Goal: Navigation & Orientation: Find specific page/section

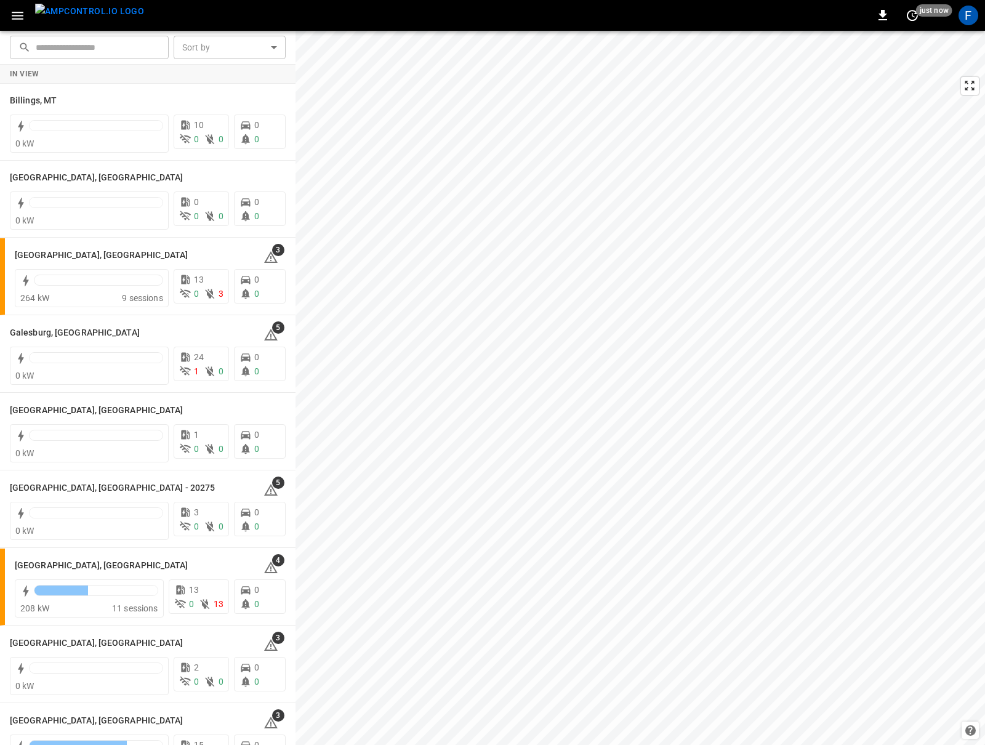
click at [10, 19] on icon "button" at bounding box center [17, 15] width 15 height 15
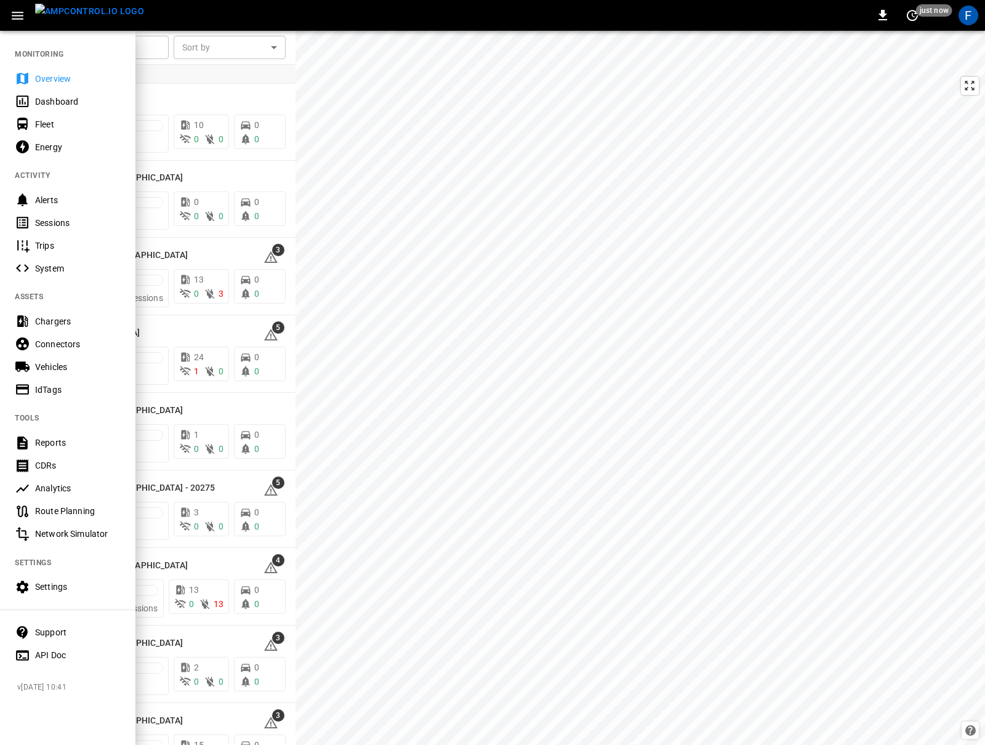
click at [48, 358] on div "Vehicles" at bounding box center [67, 366] width 135 height 23
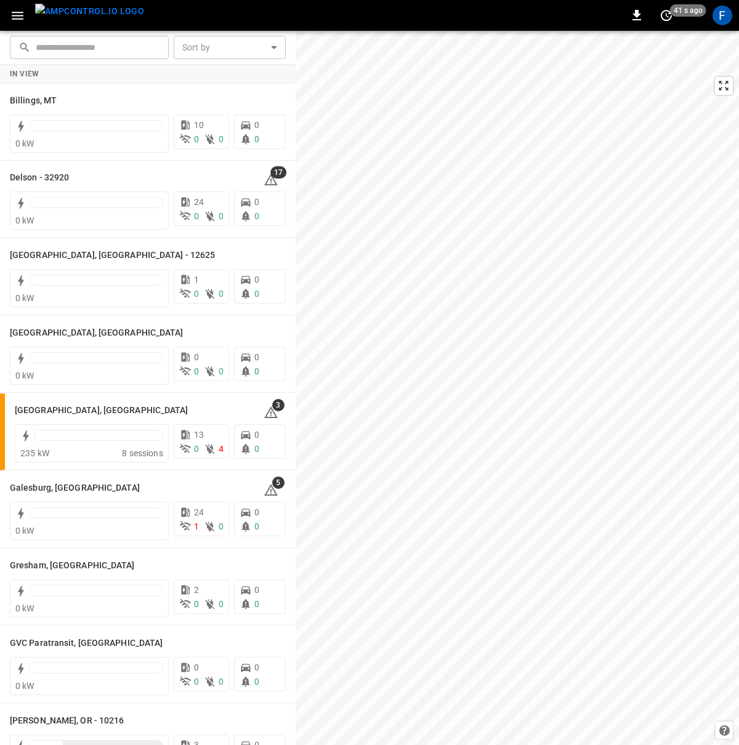
click at [17, 21] on icon "button" at bounding box center [17, 15] width 15 height 15
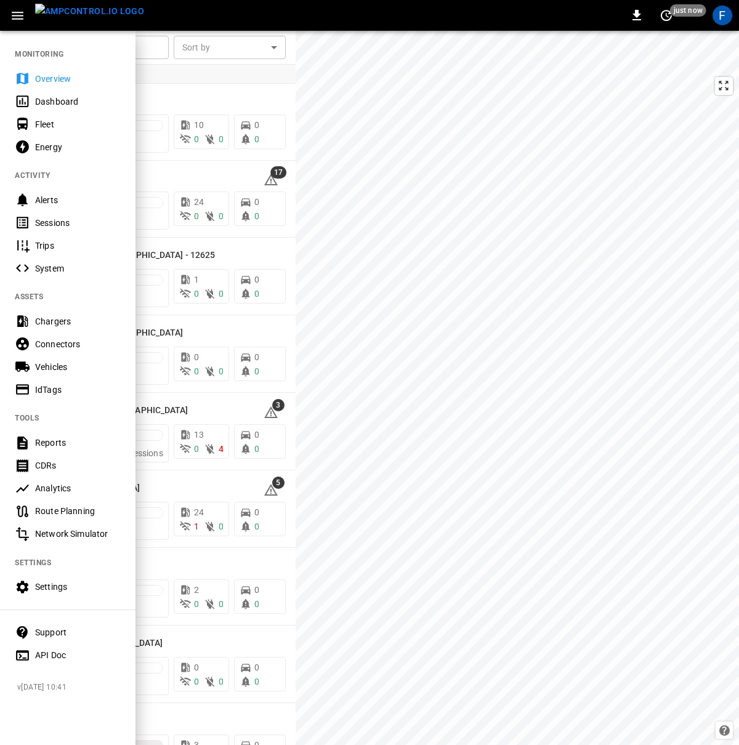
click at [60, 691] on span "v 25-08-26 10:41" at bounding box center [71, 687] width 108 height 12
click at [392, 513] on div at bounding box center [369, 372] width 739 height 745
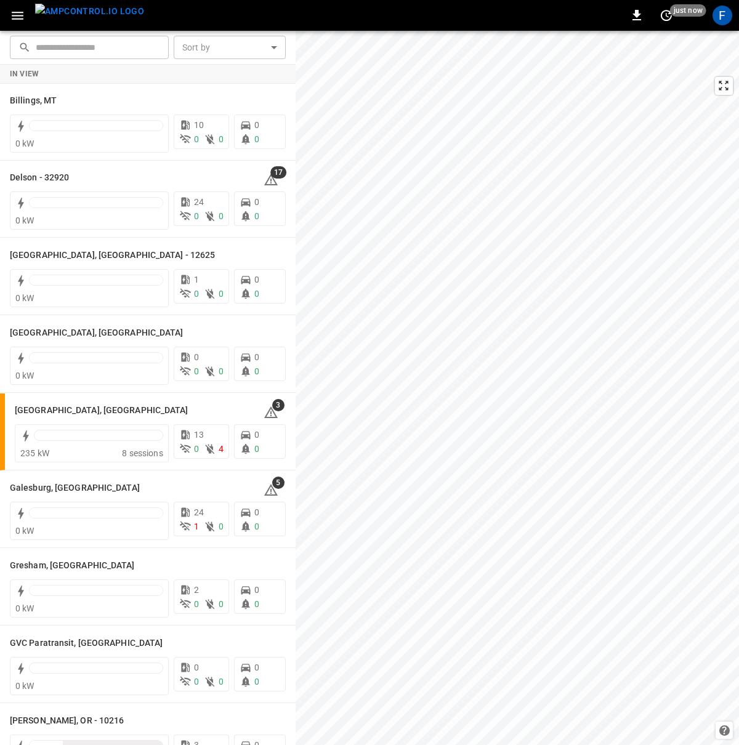
click at [18, 12] on icon "button" at bounding box center [18, 16] width 12 height 8
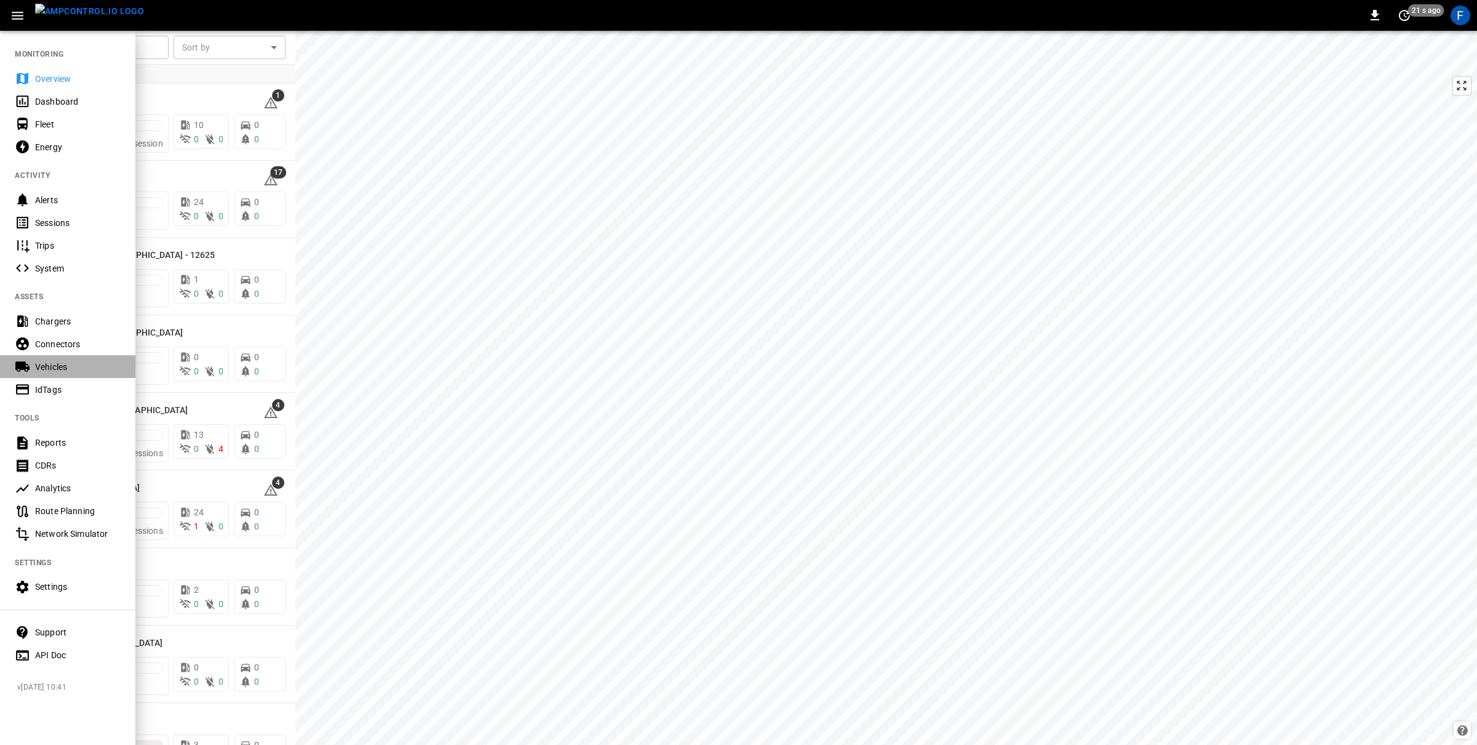
click at [52, 367] on div "Vehicles" at bounding box center [78, 367] width 86 height 12
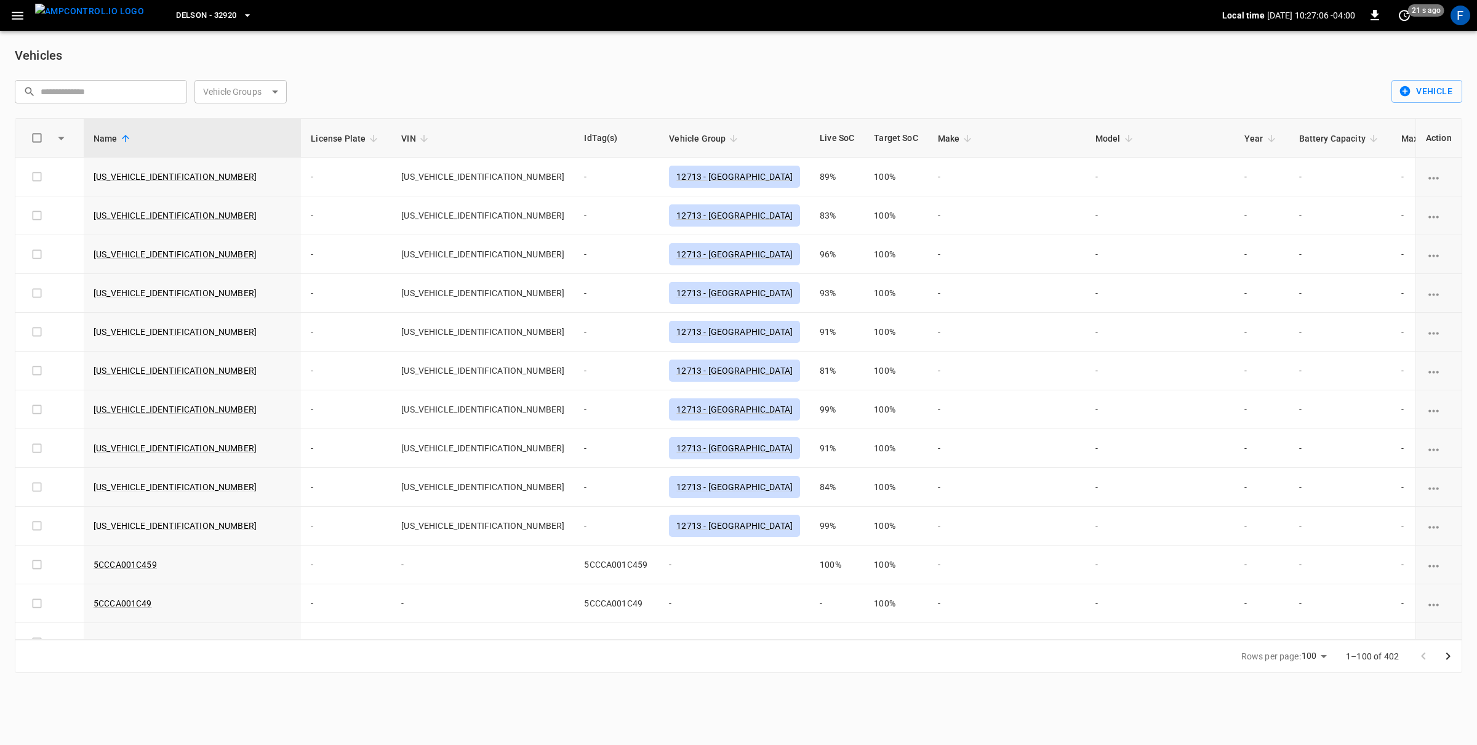
scroll to position [0, 39]
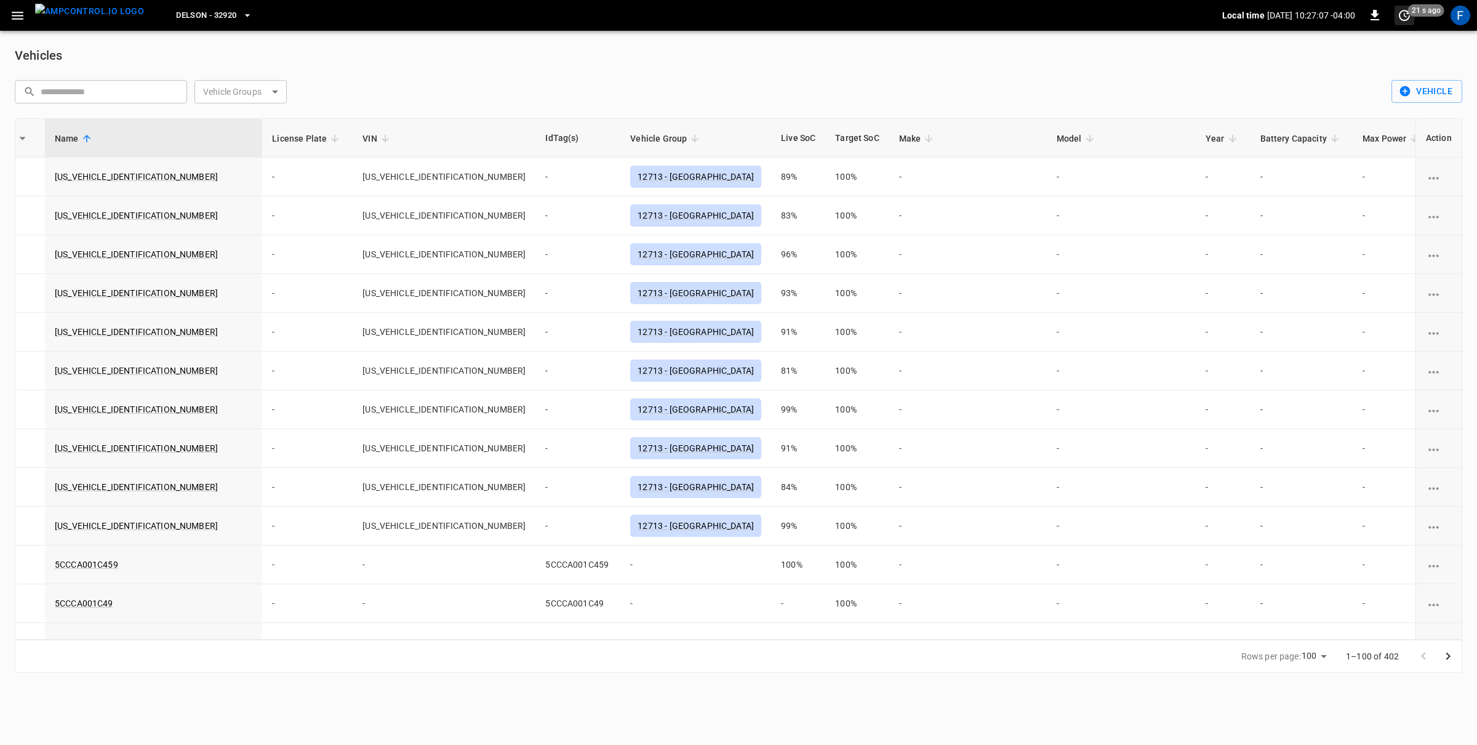
click at [738, 9] on span "21 s ago" at bounding box center [1426, 10] width 36 height 12
click at [738, 58] on li "Update every 5 sec" at bounding box center [1365, 60] width 98 height 20
click at [738, 17] on button "set refresh interval" at bounding box center [1405, 16] width 20 height 20
click at [738, 46] on li "Refresh now" at bounding box center [1365, 40] width 98 height 20
click at [26, 9] on div at bounding box center [738, 372] width 1477 height 745
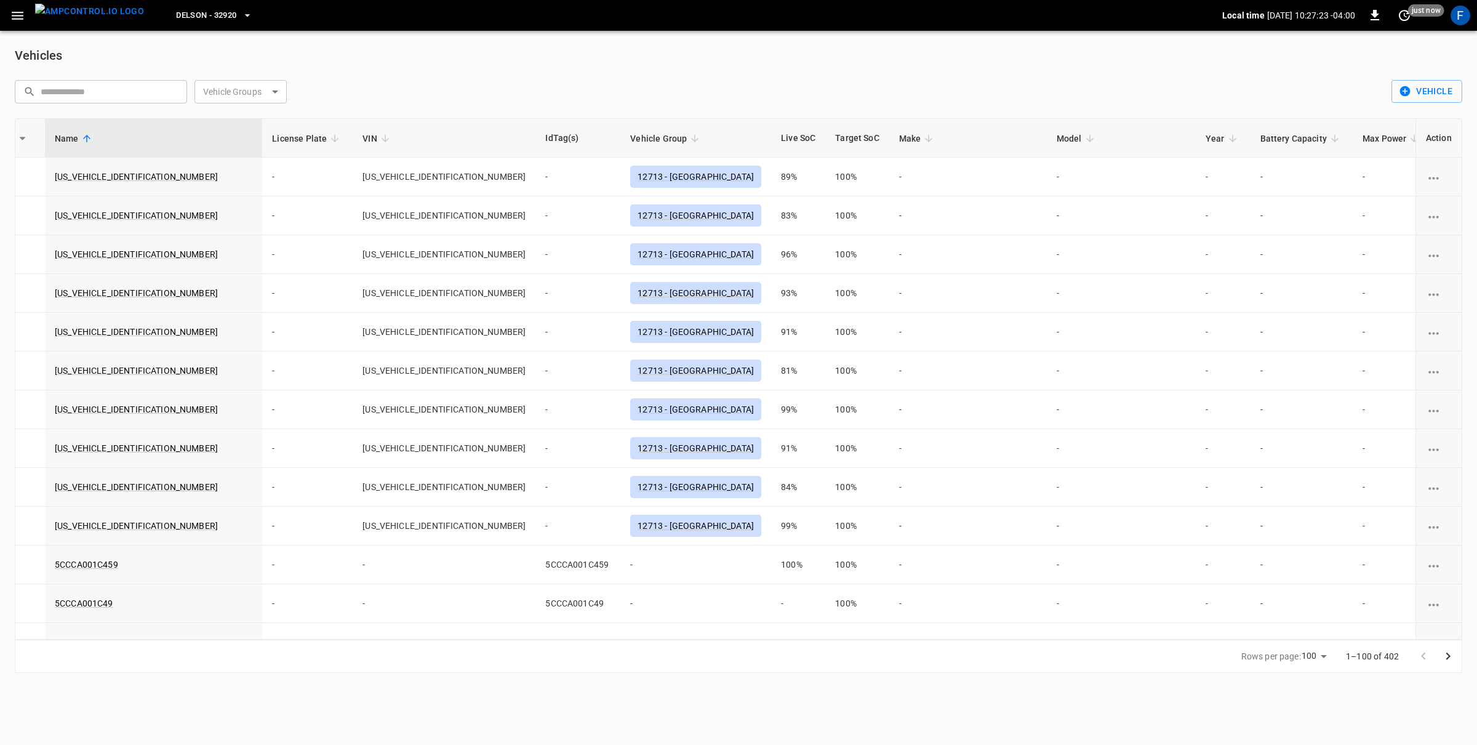
click at [17, 17] on icon "button" at bounding box center [17, 15] width 15 height 15
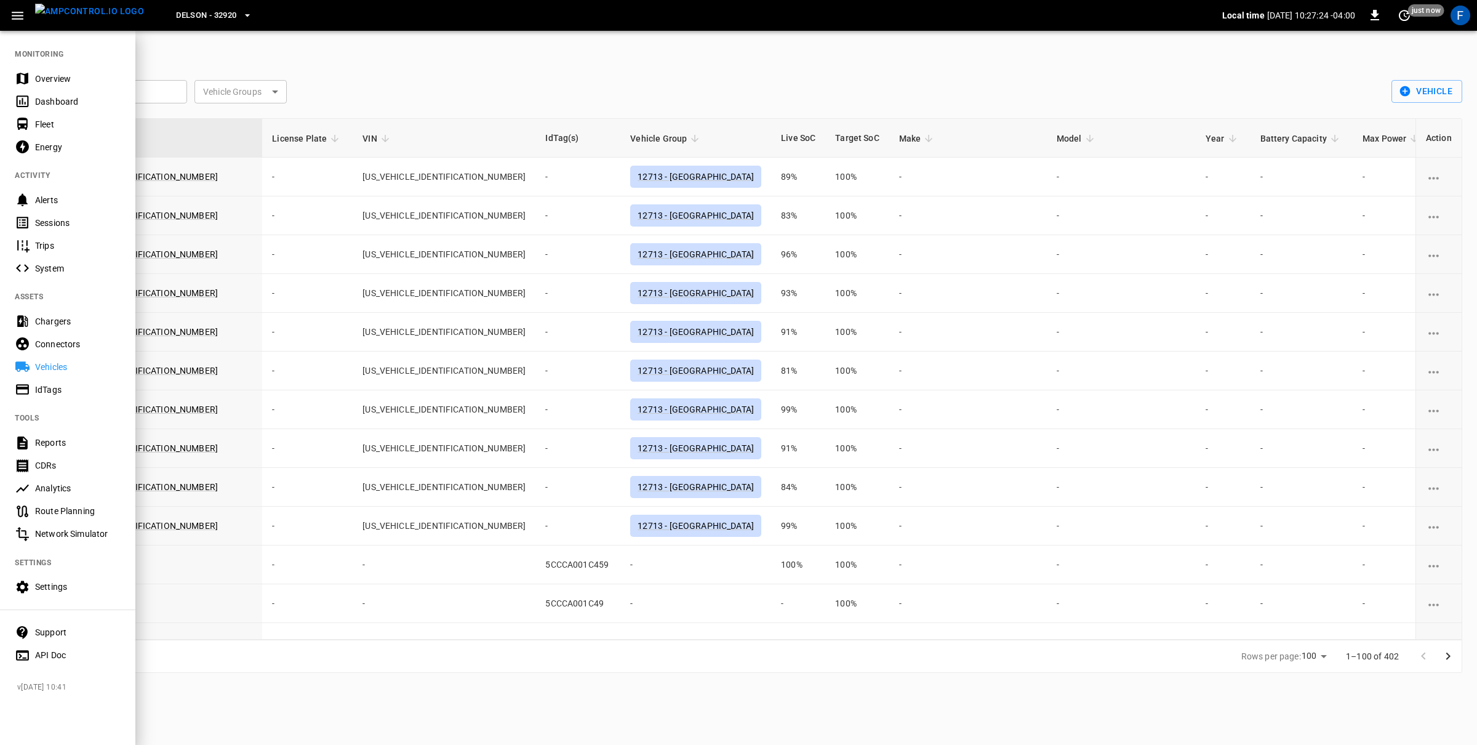
click at [49, 587] on div "Settings" at bounding box center [78, 586] width 86 height 12
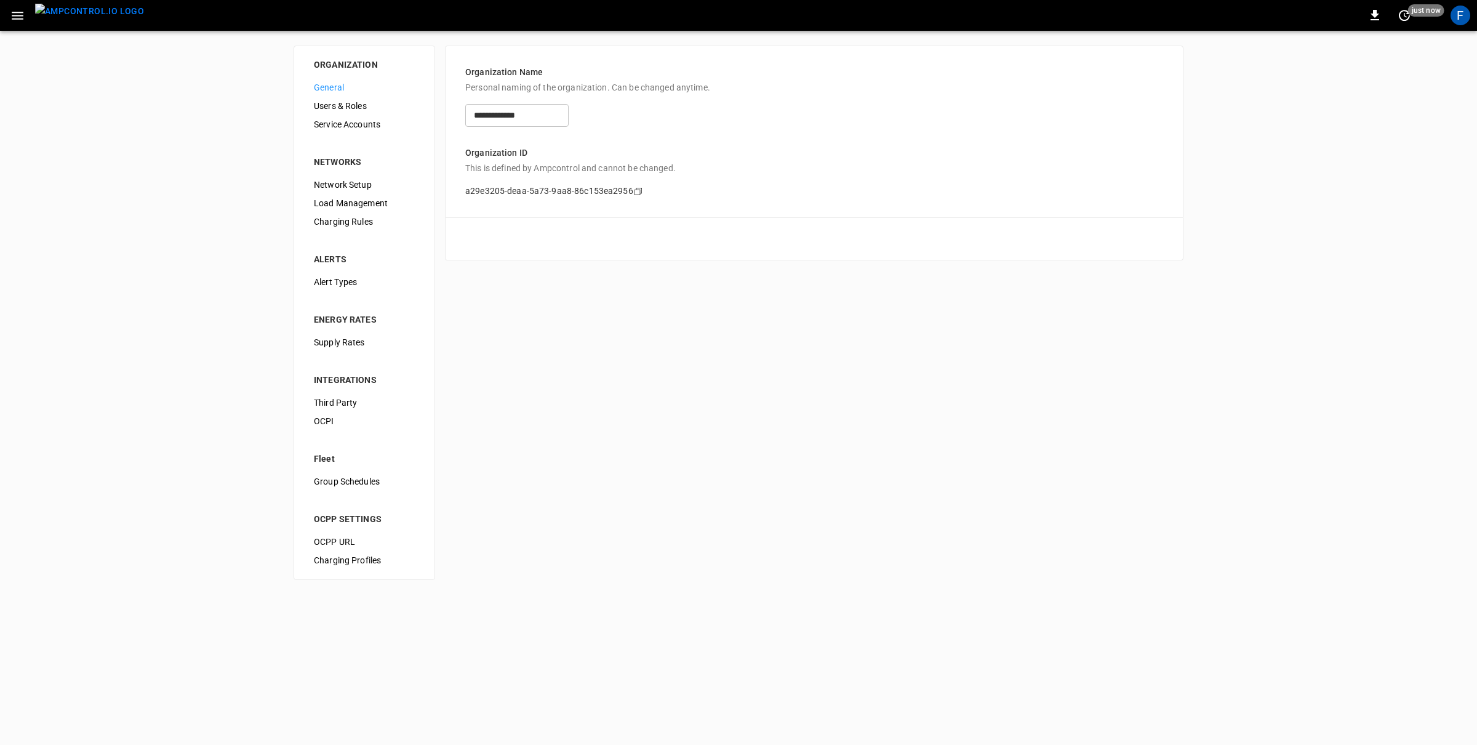
click at [346, 398] on span "Third Party" at bounding box center [364, 402] width 101 height 13
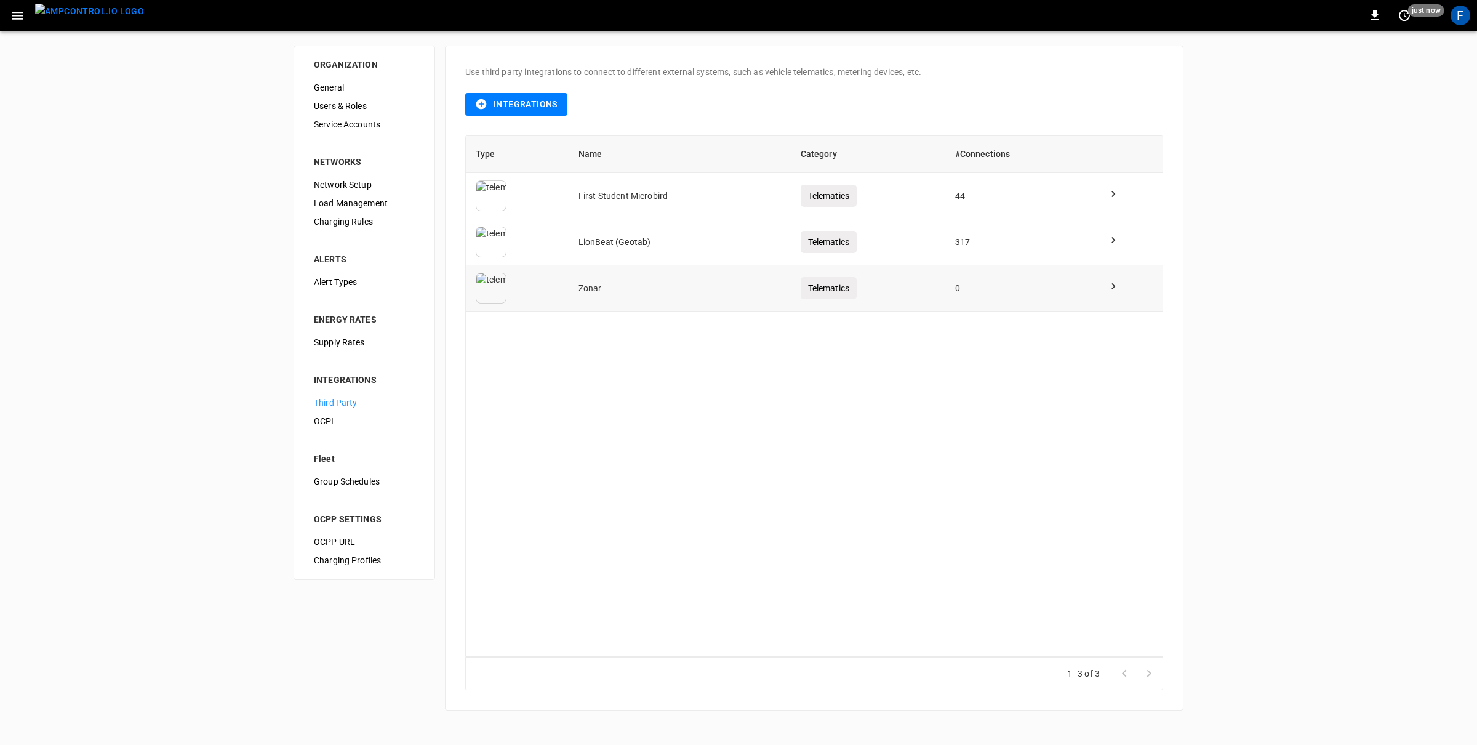
click at [738, 296] on td "0" at bounding box center [1022, 288] width 153 height 46
click at [79, 10] on img "menu" at bounding box center [89, 11] width 109 height 15
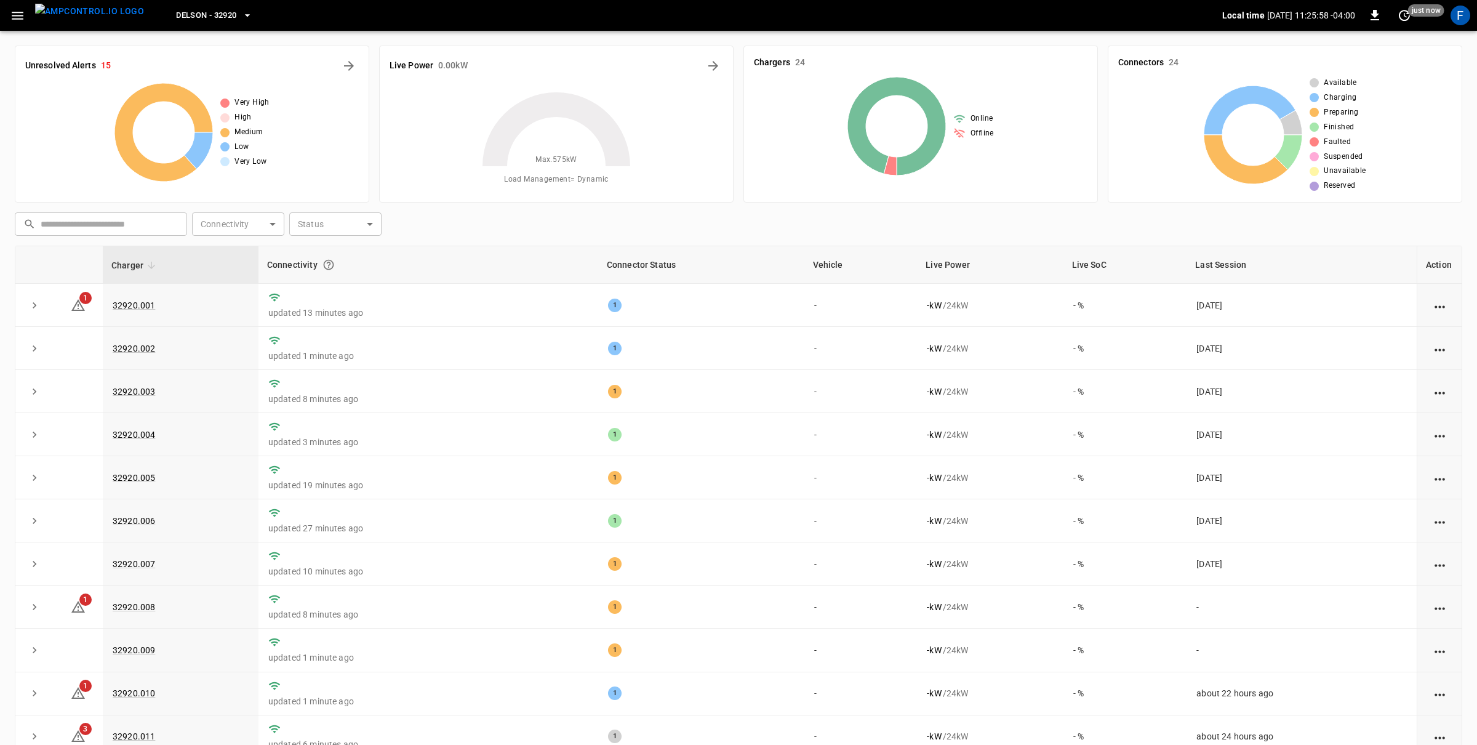
click at [8, 6] on button "button" at bounding box center [17, 15] width 25 height 23
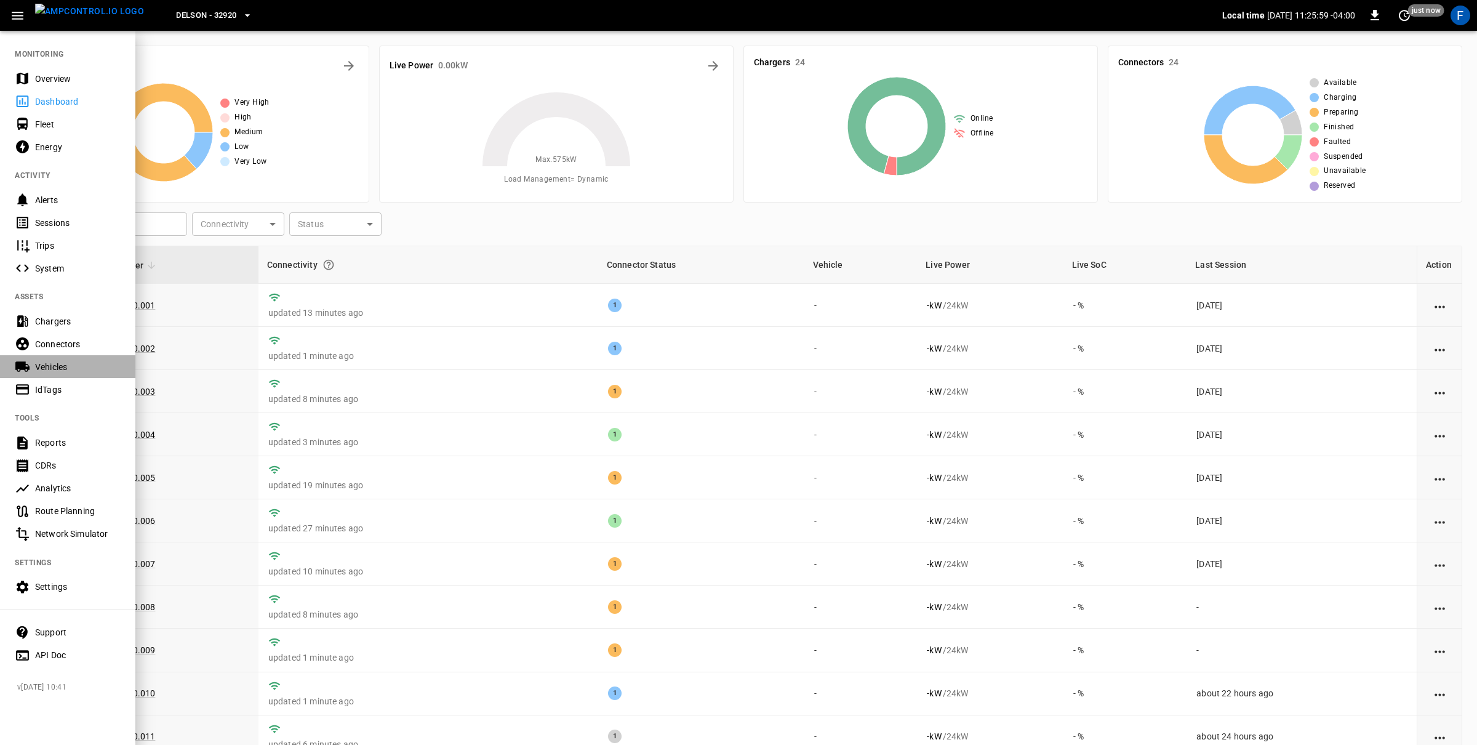
click at [50, 362] on div "Vehicles" at bounding box center [78, 367] width 86 height 12
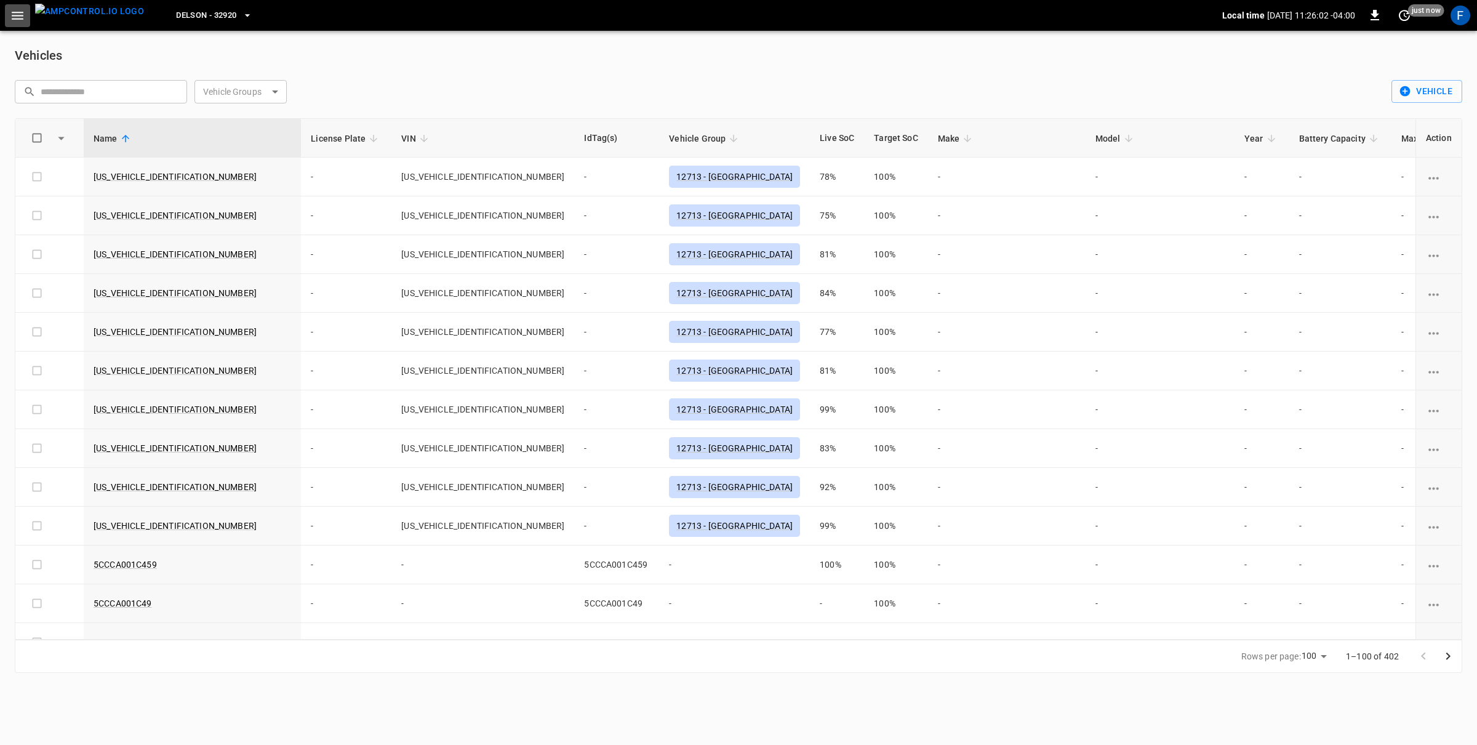
click at [22, 20] on icon "button" at bounding box center [17, 15] width 15 height 15
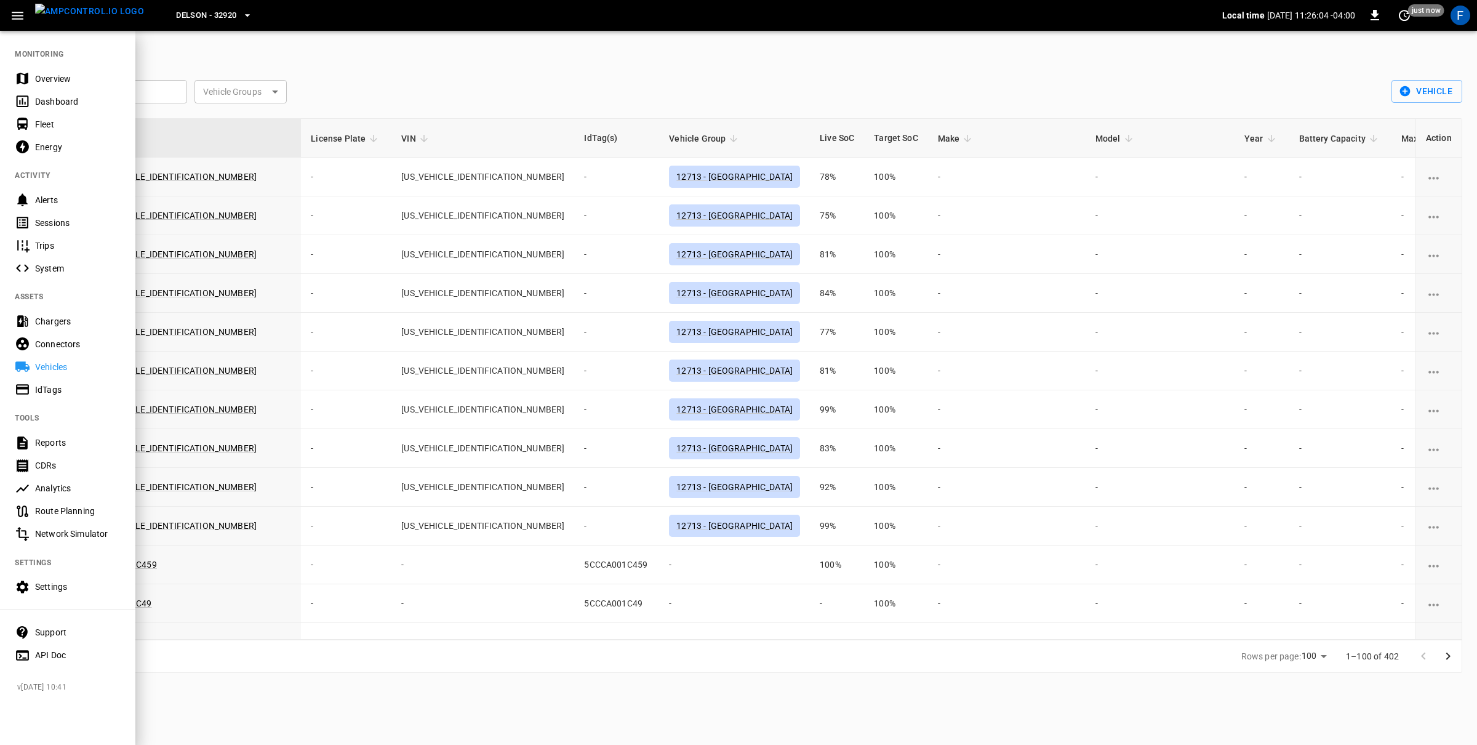
click at [353, 377] on div at bounding box center [738, 372] width 1477 height 745
